Goal: Task Accomplishment & Management: Use online tool/utility

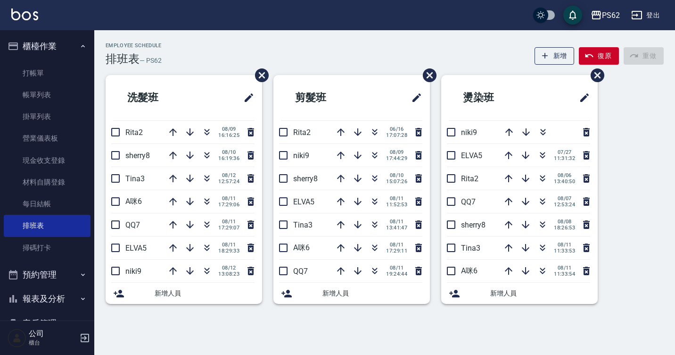
click at [73, 60] on ul "打帳單 帳單列表 掛單列表 營業儀表板 現金收支登錄 材料自購登錄 每日結帳 排班表 掃碼打卡" at bounding box center [47, 160] width 87 height 204
click at [71, 65] on link "打帳單" at bounding box center [47, 73] width 87 height 22
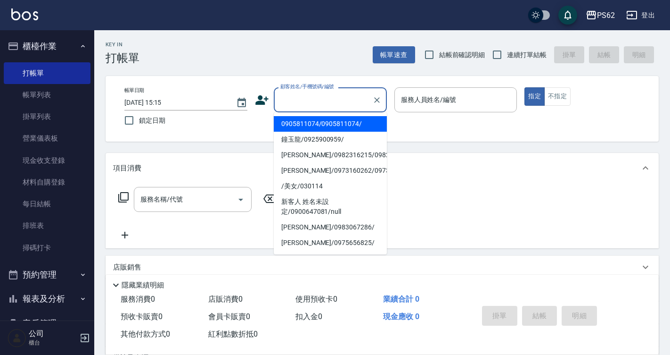
click at [320, 106] on input "顧客姓名/手機號碼/編號" at bounding box center [323, 99] width 91 height 17
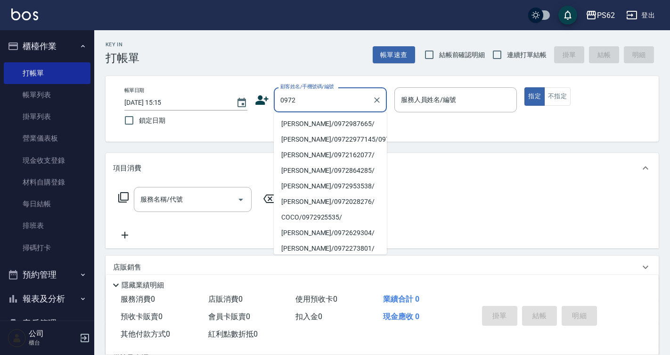
type input "0972"
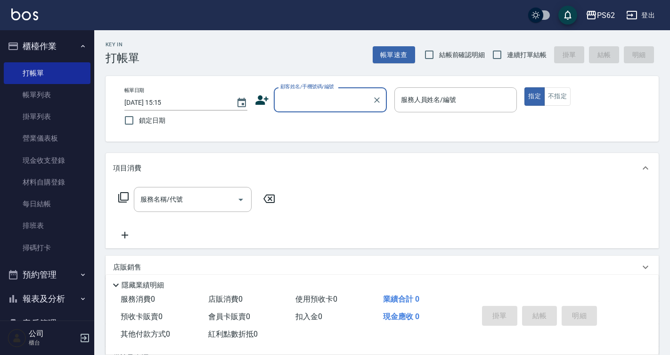
click at [338, 102] on div "顧客姓名/手機號碼/編號 顧客姓名/手機號碼/編號" at bounding box center [330, 99] width 113 height 25
click at [345, 128] on li "[PERSON_NAME]/0907247231/" at bounding box center [330, 124] width 113 height 16
type input "[PERSON_NAME]/0907247231/"
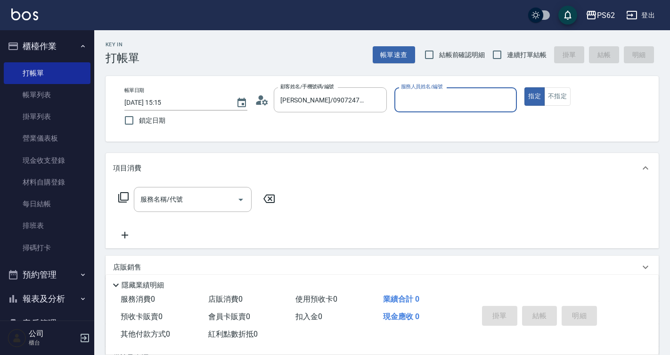
click at [417, 88] on label "服務人員姓名/編號" at bounding box center [421, 86] width 41 height 7
click at [417, 91] on input "服務人員姓名/編號" at bounding box center [456, 99] width 115 height 17
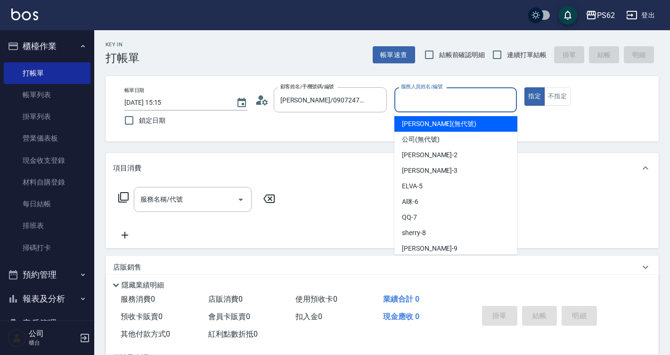
click at [418, 97] on input "服務人員姓名/編號" at bounding box center [456, 99] width 115 height 17
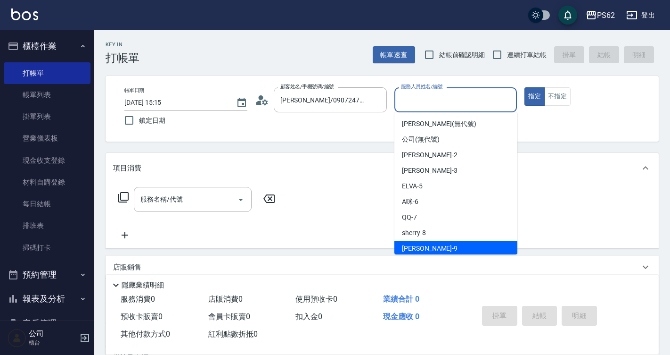
click at [444, 248] on div "[PERSON_NAME] -9" at bounding box center [456, 248] width 123 height 16
type input "niki-9"
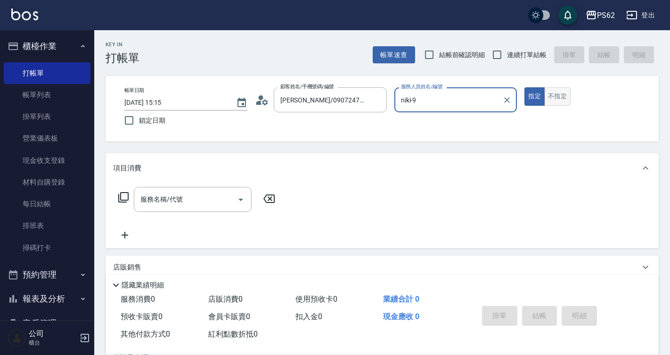
click at [560, 100] on button "不指定" at bounding box center [558, 96] width 26 height 18
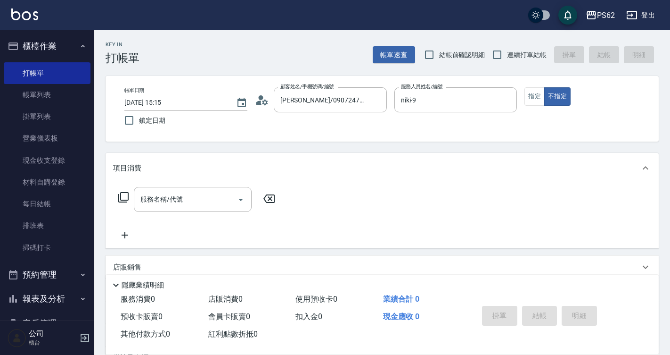
click at [124, 196] on icon at bounding box center [123, 196] width 11 height 11
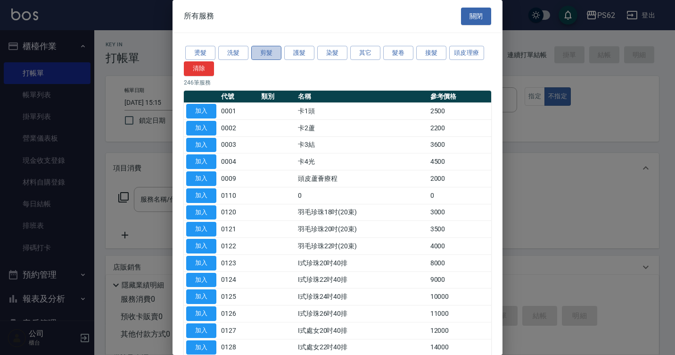
click at [261, 47] on button "剪髮" at bounding box center [266, 53] width 30 height 15
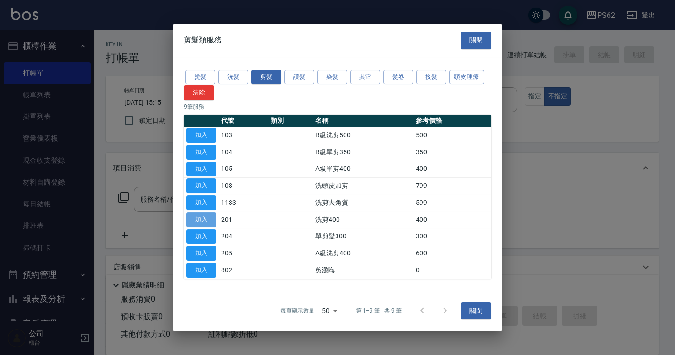
click at [203, 216] on button "加入" at bounding box center [201, 219] width 30 height 15
type input "洗剪400(201)"
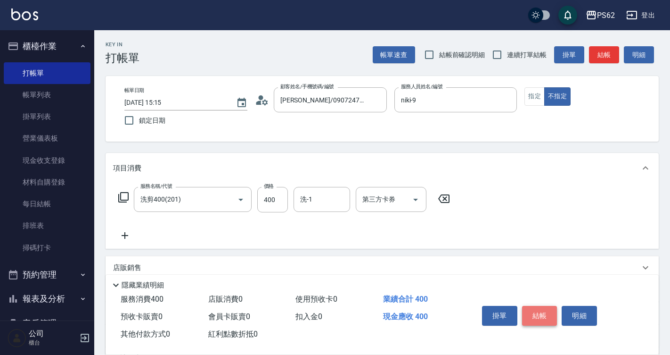
click at [547, 306] on button "結帳" at bounding box center [539, 316] width 35 height 20
